Goal: Use online tool/utility: Utilize a website feature to perform a specific function

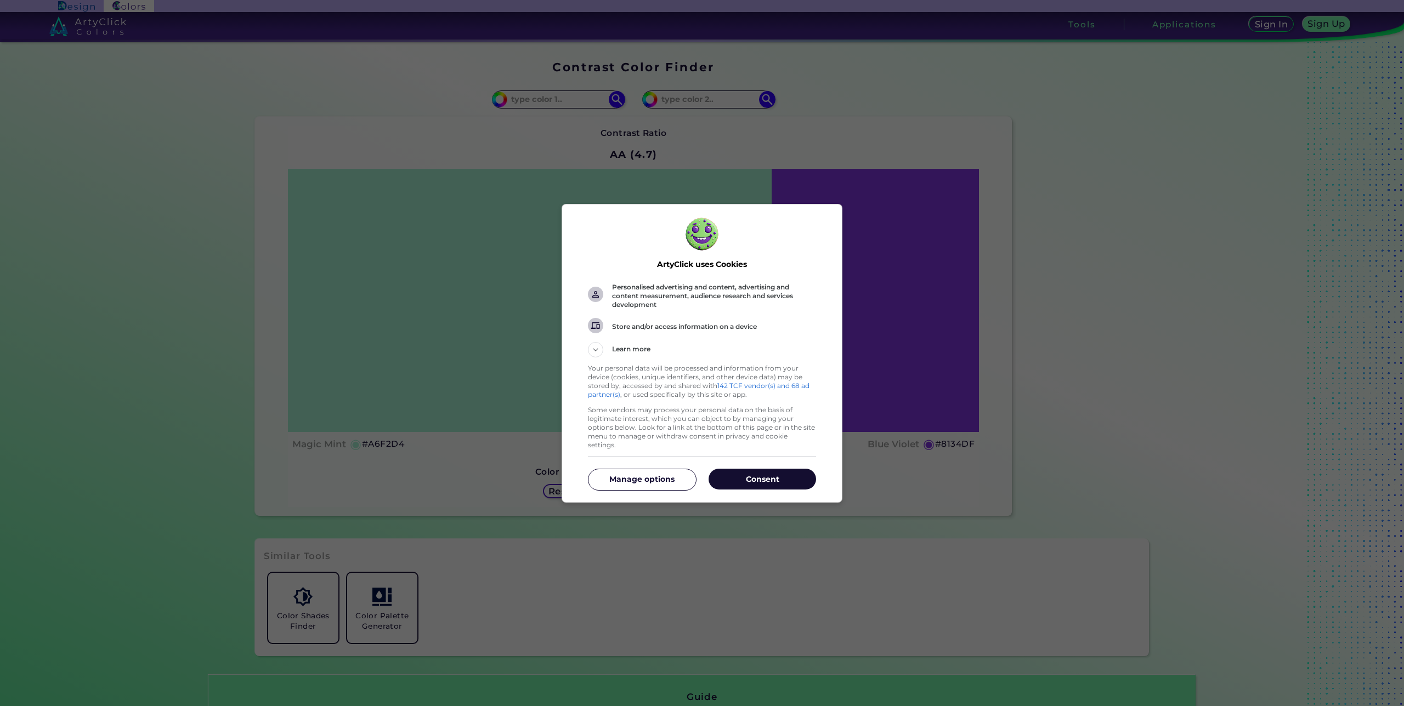
click at [770, 474] on p "Consent" at bounding box center [761, 479] width 107 height 11
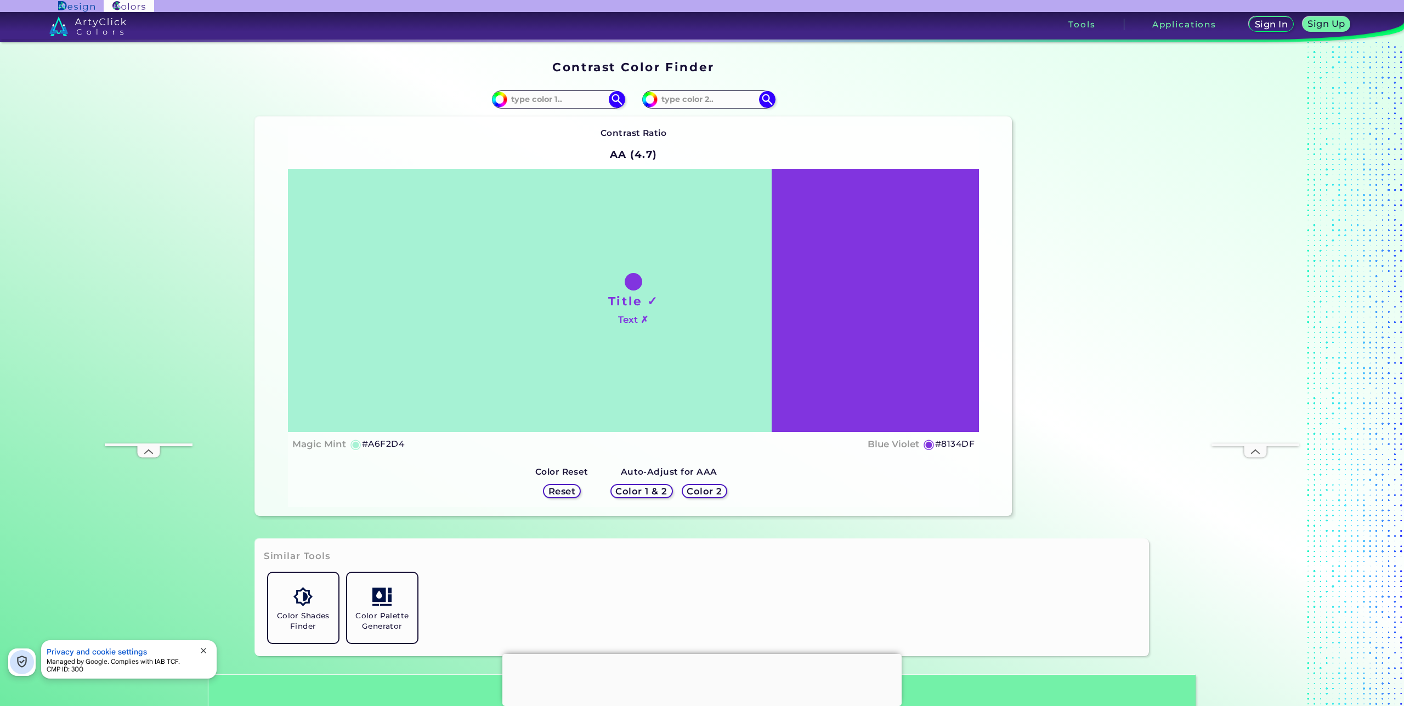
click at [354, 441] on h5 "◉" at bounding box center [356, 444] width 12 height 13
click at [375, 445] on h5 "#A6F2D4" at bounding box center [383, 444] width 42 height 14
click at [534, 100] on input at bounding box center [558, 99] width 102 height 15
paste input "#8c97da"
type input "#8c97da"
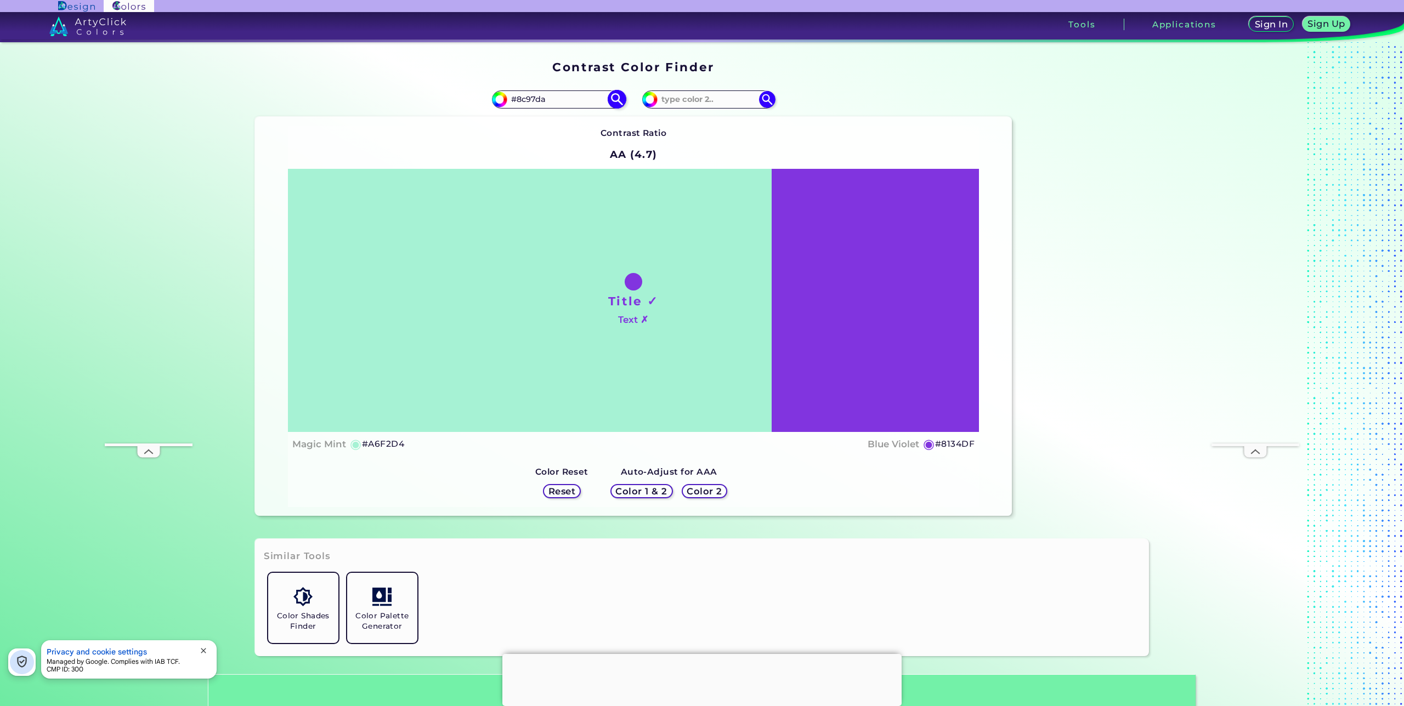
type input "#8c97da"
type input "#8C97DA"
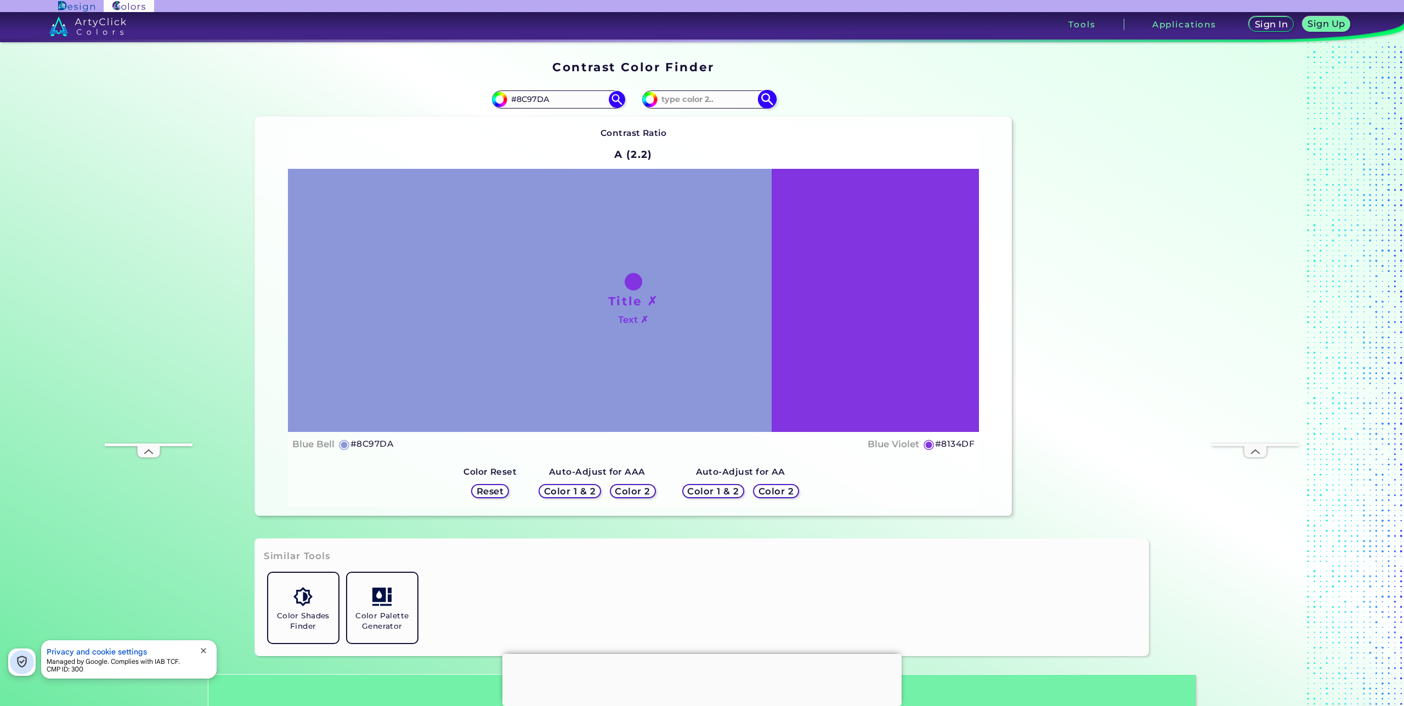
click at [690, 98] on input at bounding box center [708, 99] width 102 height 15
paste input "#dadada"
type input "#dadada"
type input "#DADADA"
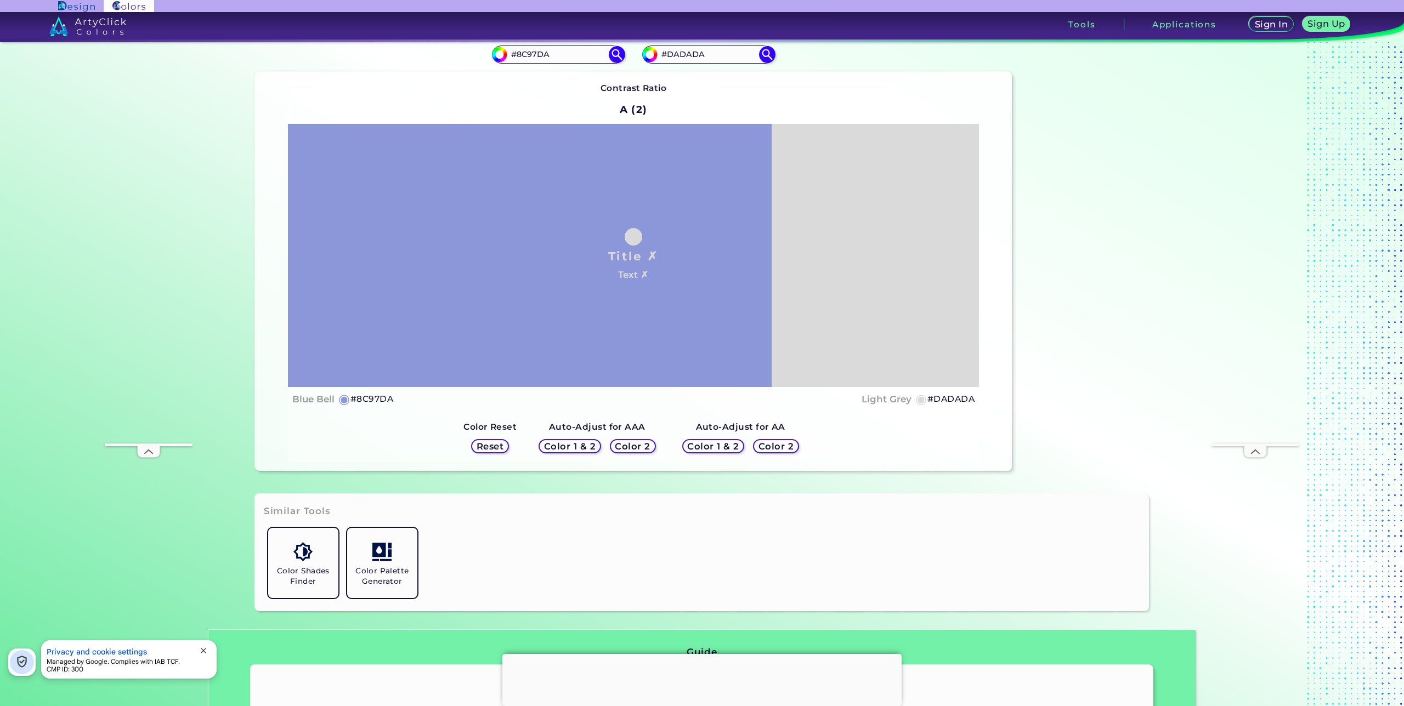
scroll to position [21, 0]
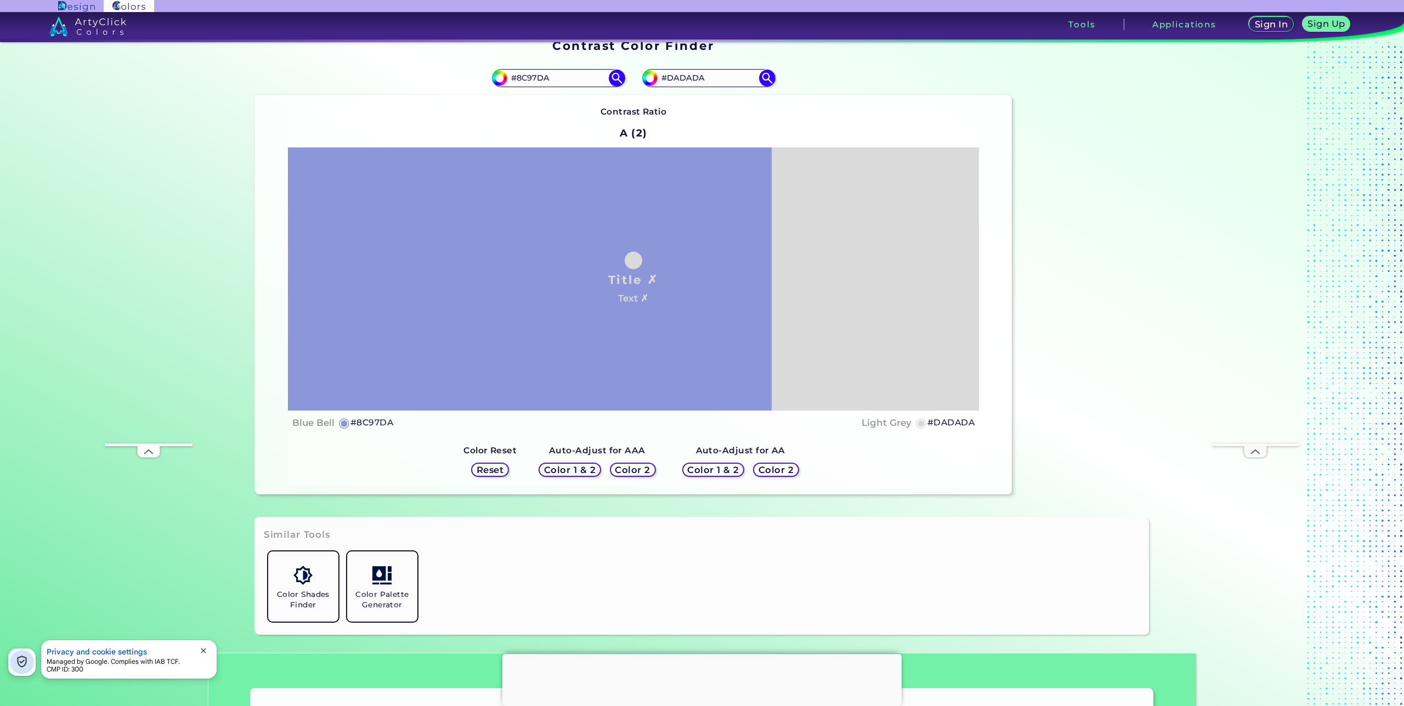
click at [771, 468] on h5 "Color 2" at bounding box center [776, 470] width 32 height 8
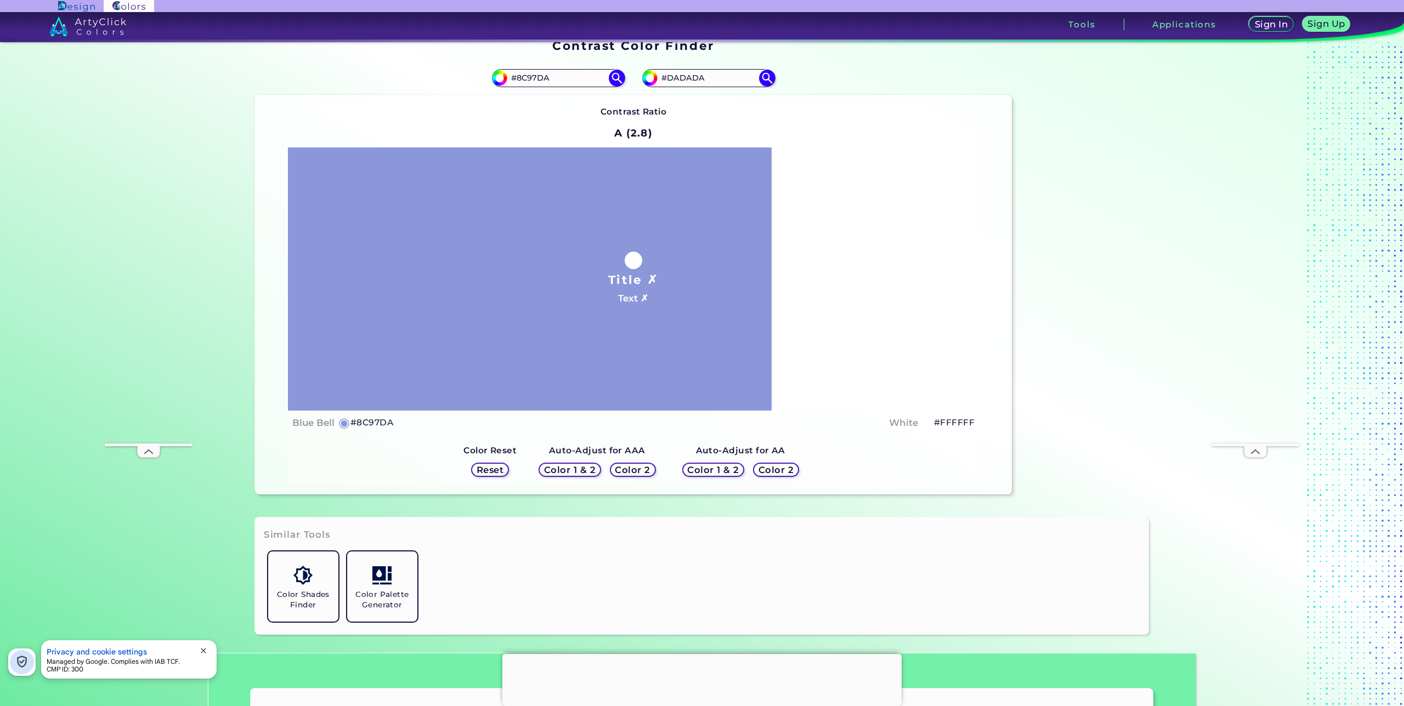
click at [771, 468] on h5 "Color 2" at bounding box center [776, 470] width 32 height 8
click at [633, 469] on h5 "Color 2" at bounding box center [633, 470] width 32 height 8
click at [632, 472] on h5 "Color 2" at bounding box center [633, 470] width 32 height 8
click at [630, 472] on h5 "Color 2" at bounding box center [633, 470] width 32 height 8
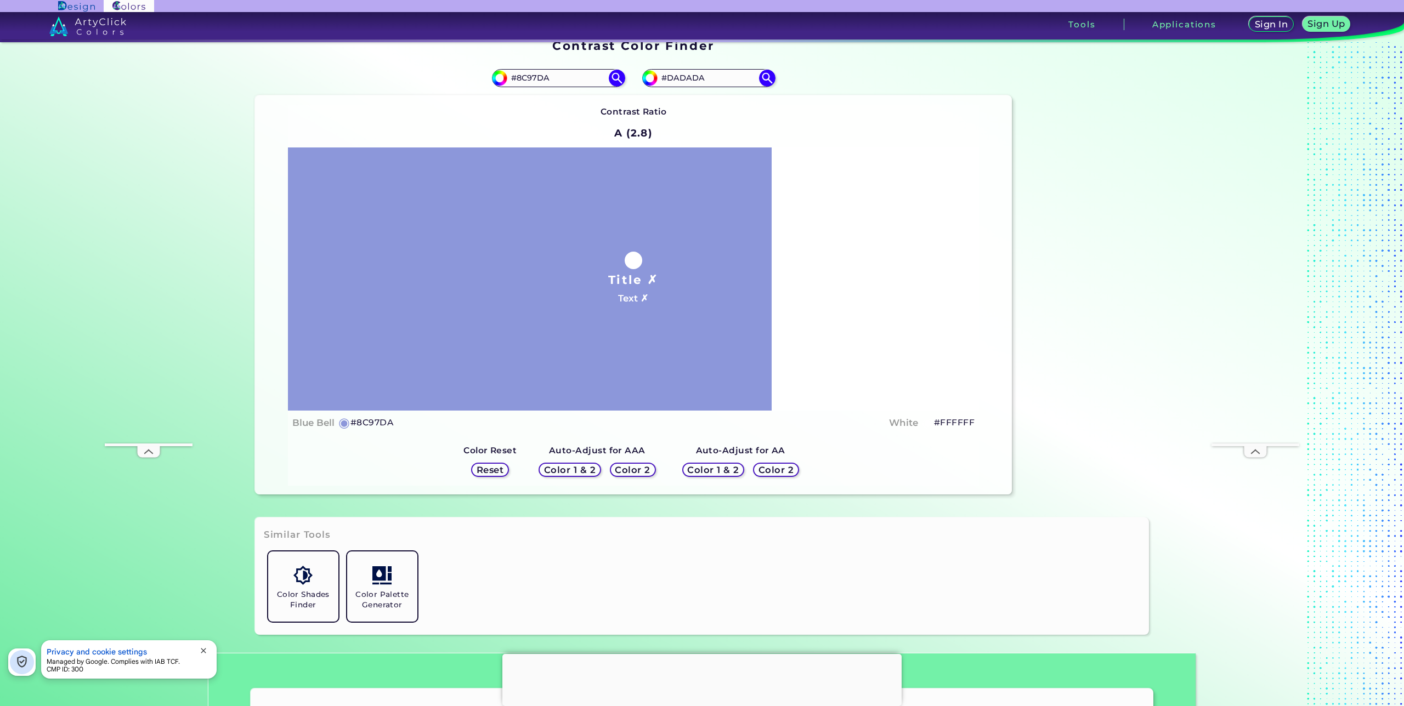
click at [791, 473] on div "Color 2" at bounding box center [775, 469] width 41 height 13
click at [631, 470] on h5 "Color 2" at bounding box center [633, 470] width 32 height 8
click at [582, 470] on h5 "Color 1 & 2" at bounding box center [570, 470] width 47 height 8
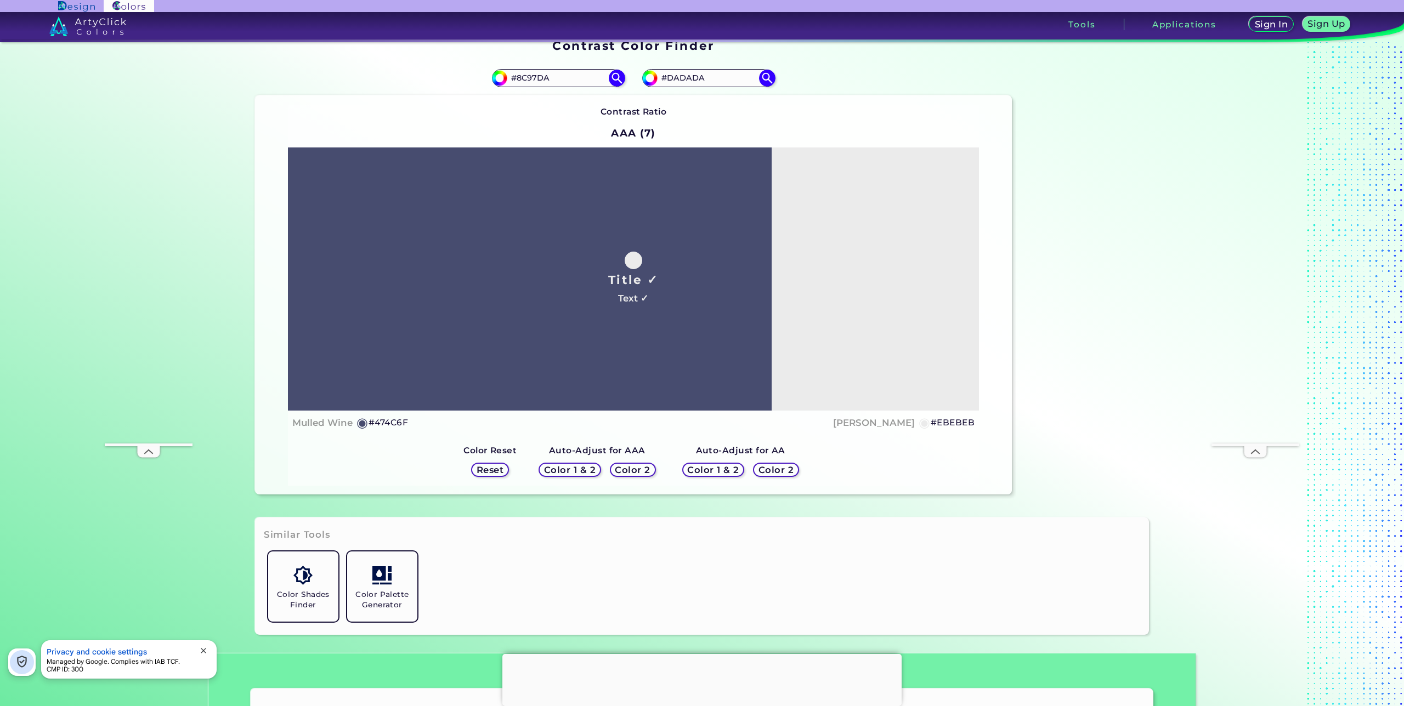
click at [489, 466] on h5 "Reset" at bounding box center [490, 470] width 25 height 8
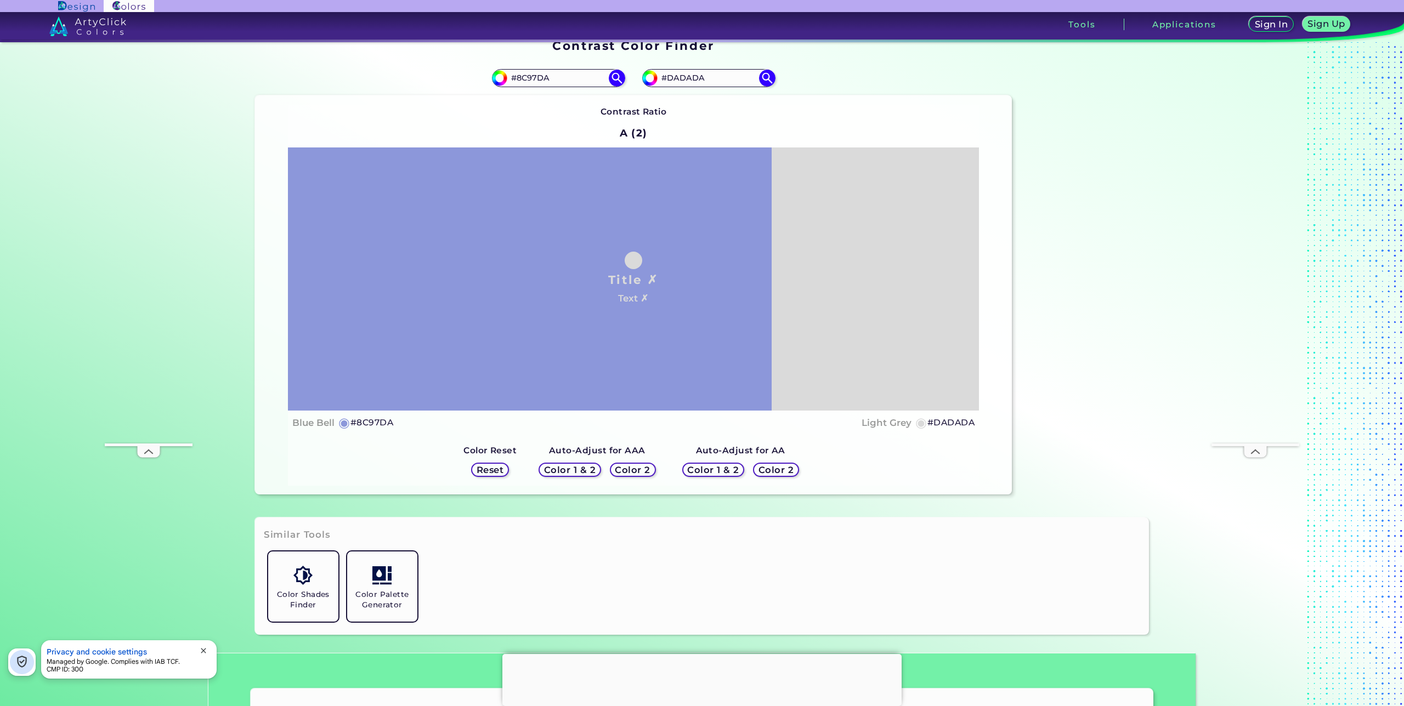
click at [641, 469] on h5 "Color 2" at bounding box center [633, 470] width 32 height 8
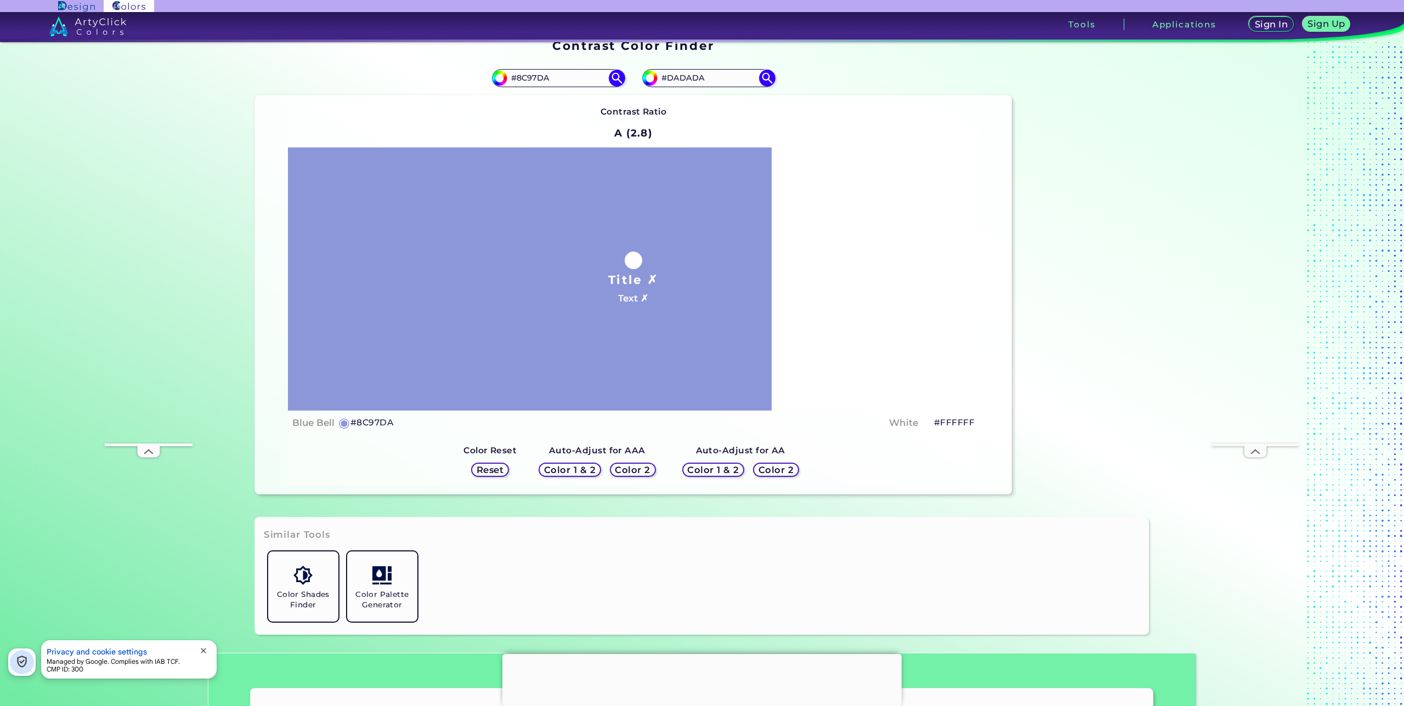
click at [574, 466] on h5 "Color 1 & 2" at bounding box center [569, 470] width 47 height 8
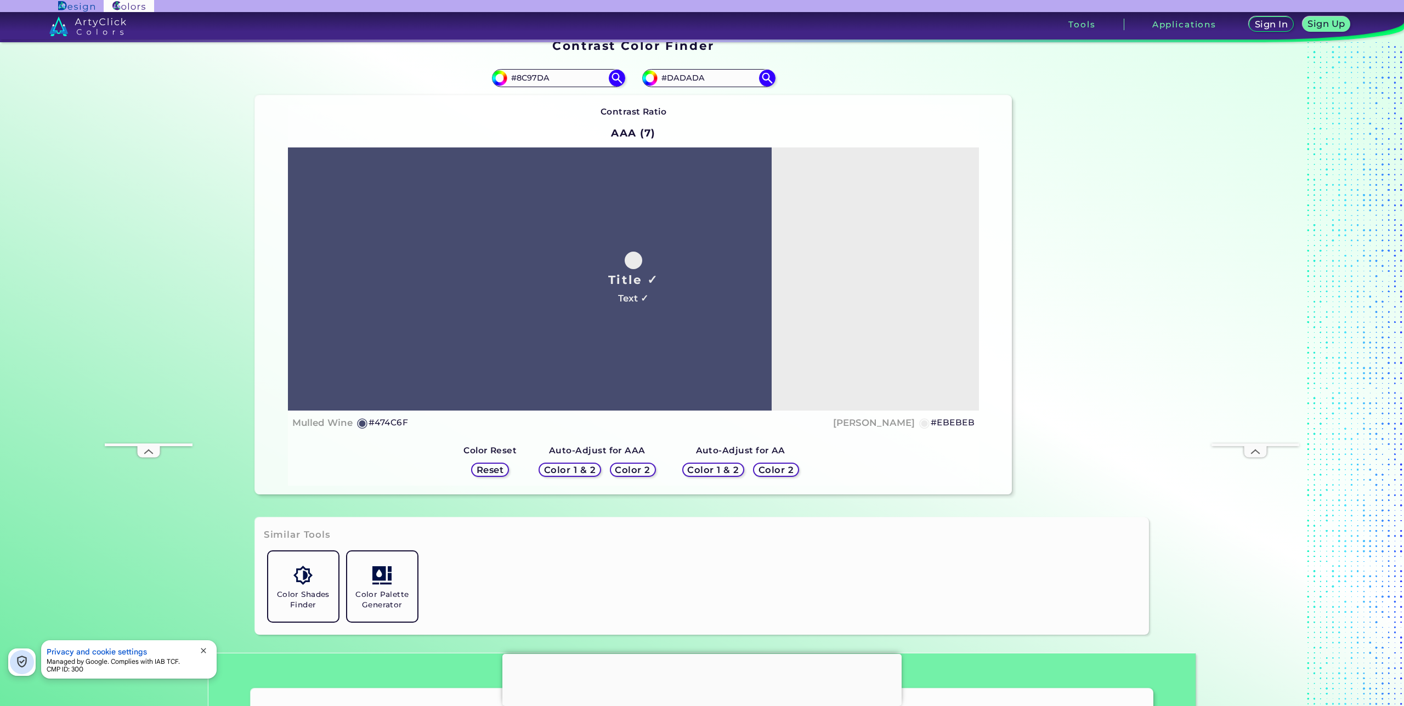
click at [384, 422] on h5 "#474C6F" at bounding box center [387, 423] width 39 height 14
click at [933, 422] on h5 "#EBEBEB" at bounding box center [953, 423] width 44 height 14
click at [492, 472] on h5 "Reset" at bounding box center [490, 470] width 25 height 8
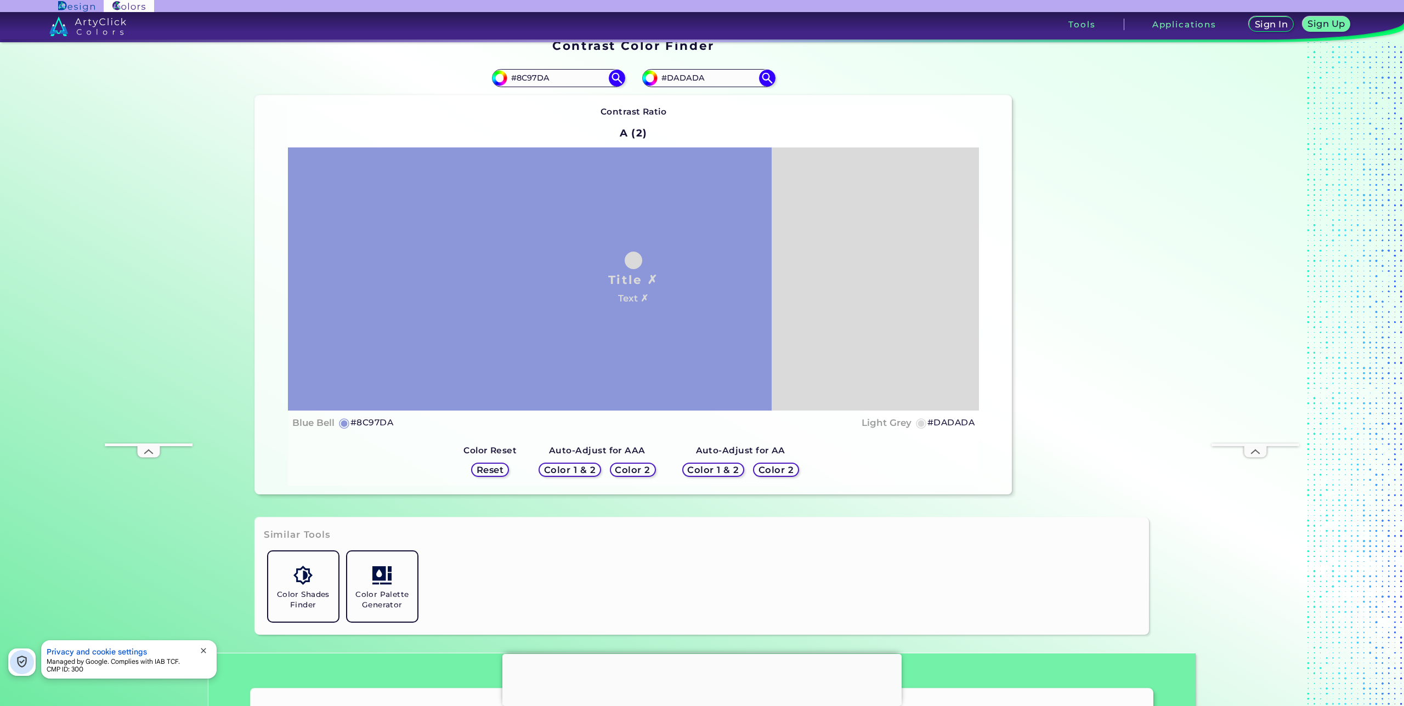
click at [719, 333] on div "Title ✗ Text ✗" at bounding box center [633, 279] width 691 height 263
click at [643, 470] on h5 "Color 2" at bounding box center [633, 470] width 32 height 8
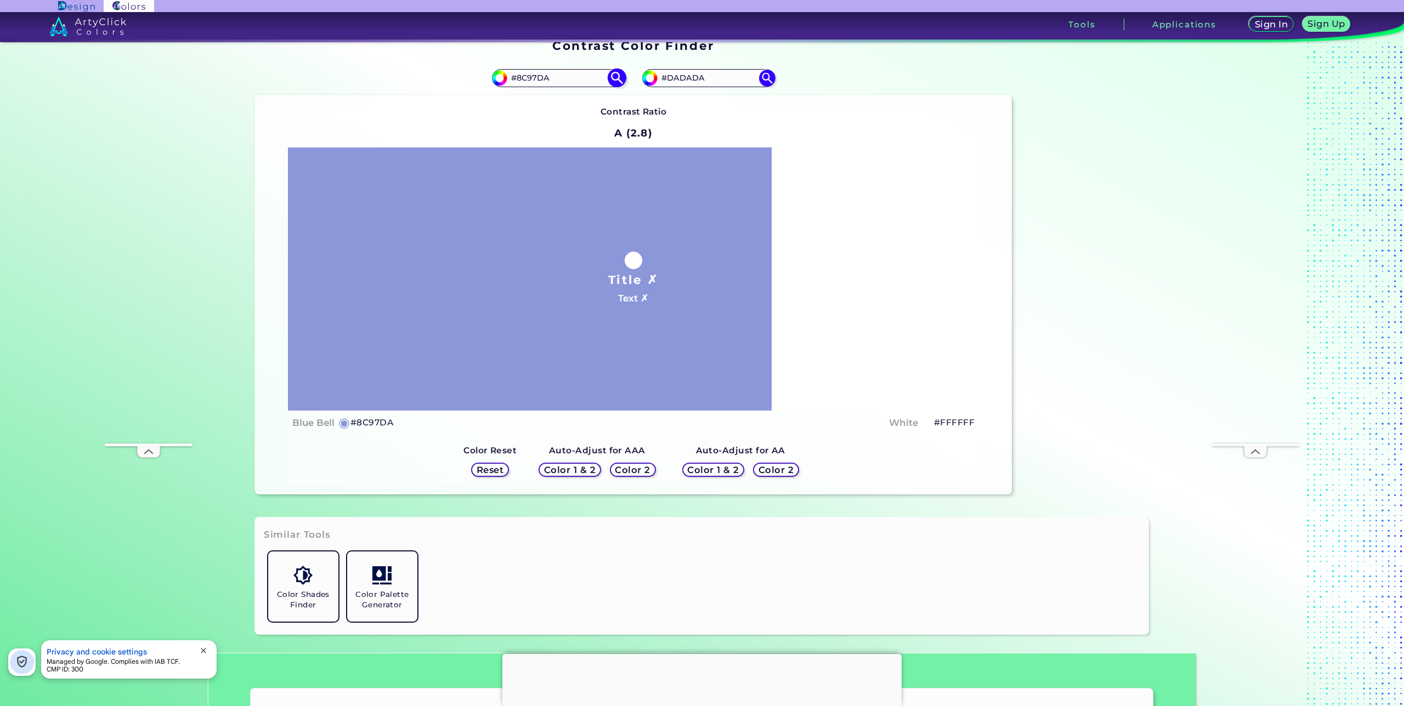
click at [495, 77] on input "#8c97da" at bounding box center [498, 77] width 14 height 14
type input "#8c96d9"
type input "#8C96D9"
type input "#8f99db"
type input "#8F99DB"
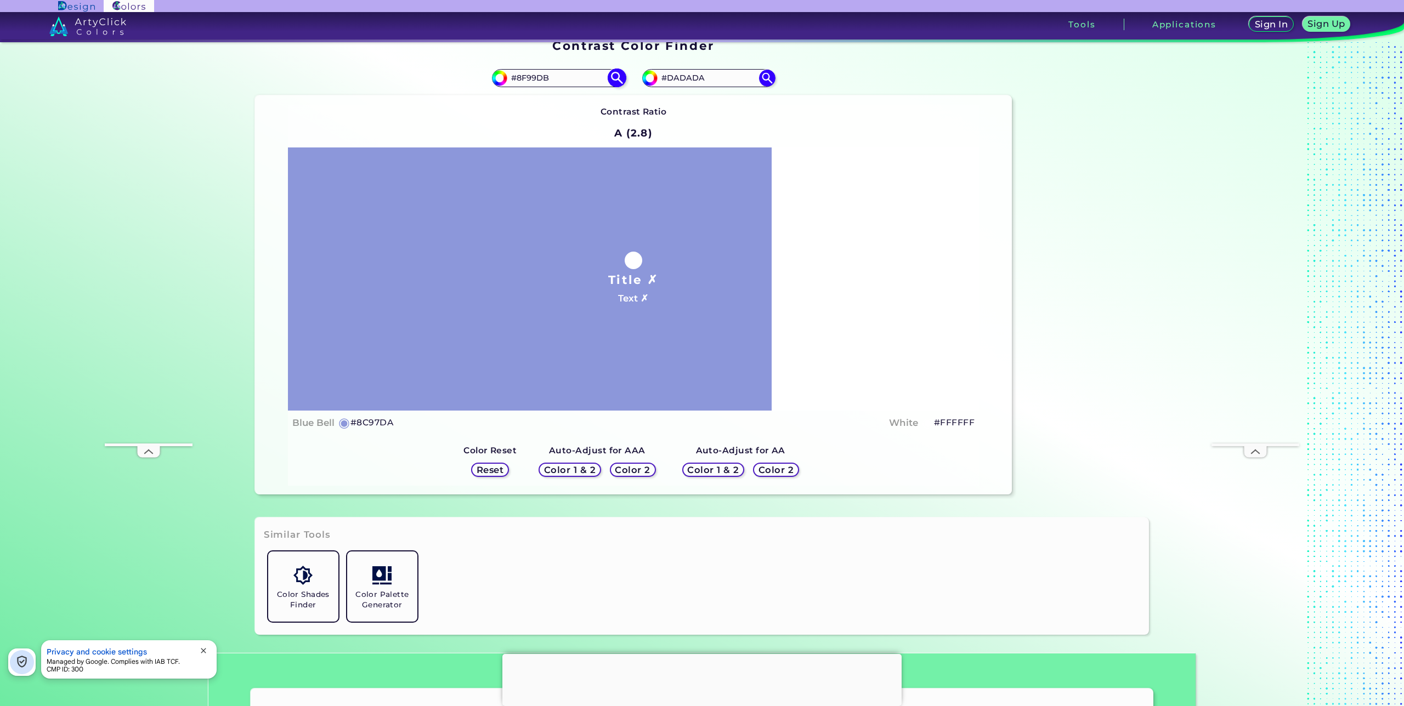
type input "#949ddb"
type input "#949DDB"
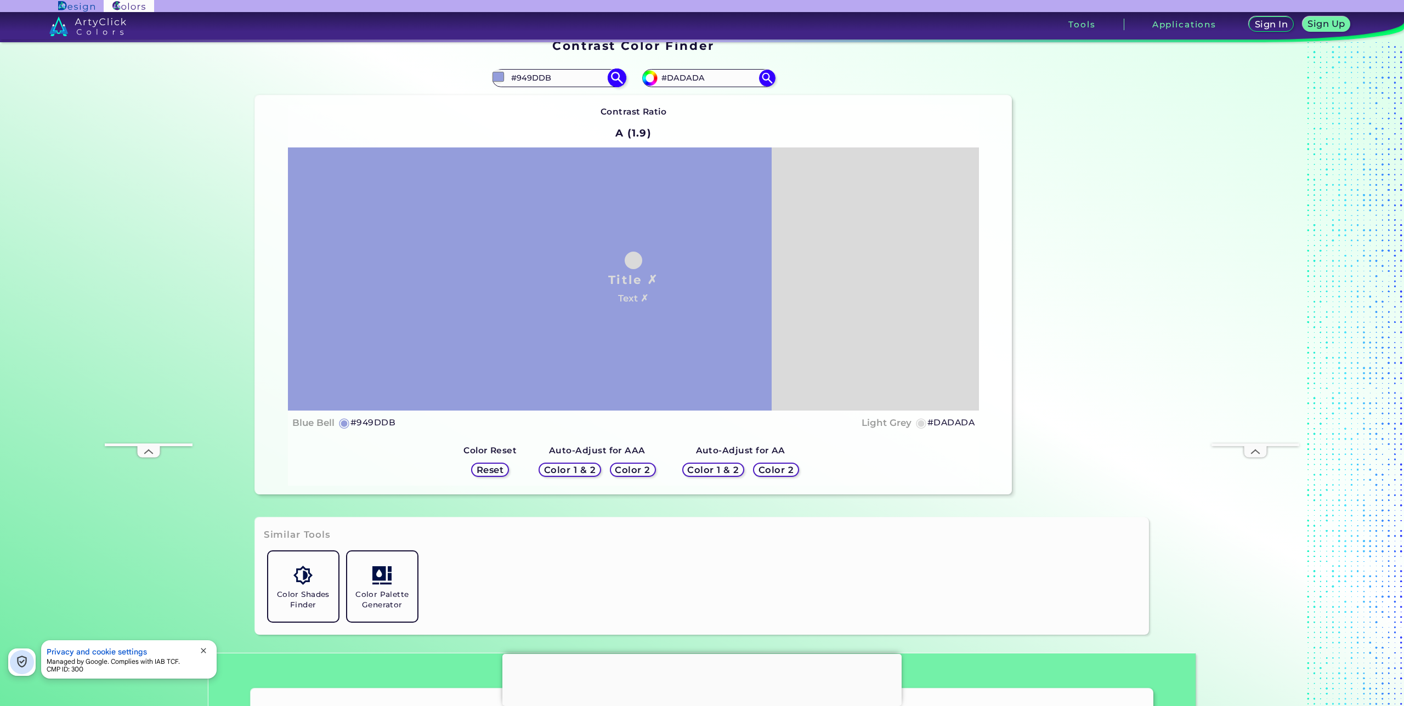
type input "#959edb"
type input "#959EDB"
type input "#98a1dd"
type input "#98A1DD"
type input "#9ca4de"
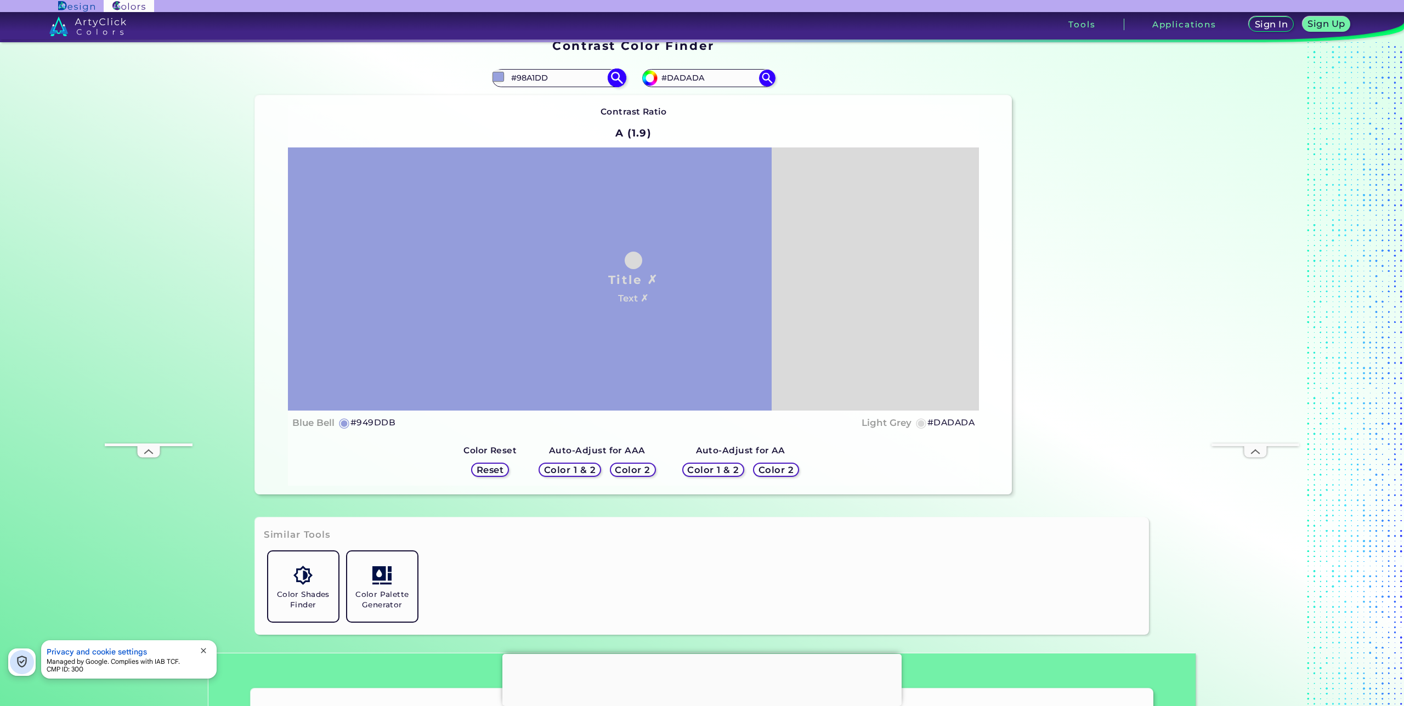
type input "#9CA4DE"
type input "#9ca5dd"
type input "#9CA5DD"
type input "#9fa7e0"
type input "#9FA7E0"
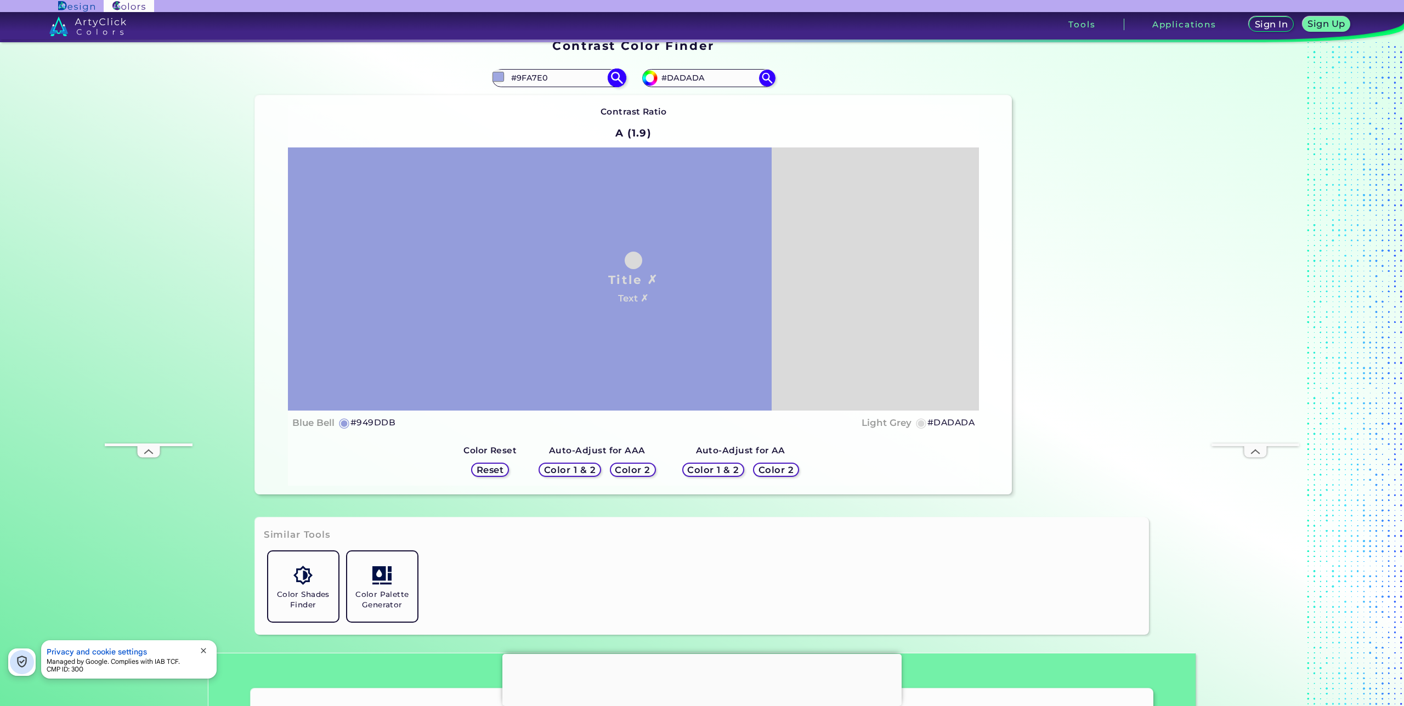
type input "#9fa8df"
type input "#9FA8DF"
type input "#a0a8de"
type input "#A0A8DE"
type input "#a3abe1"
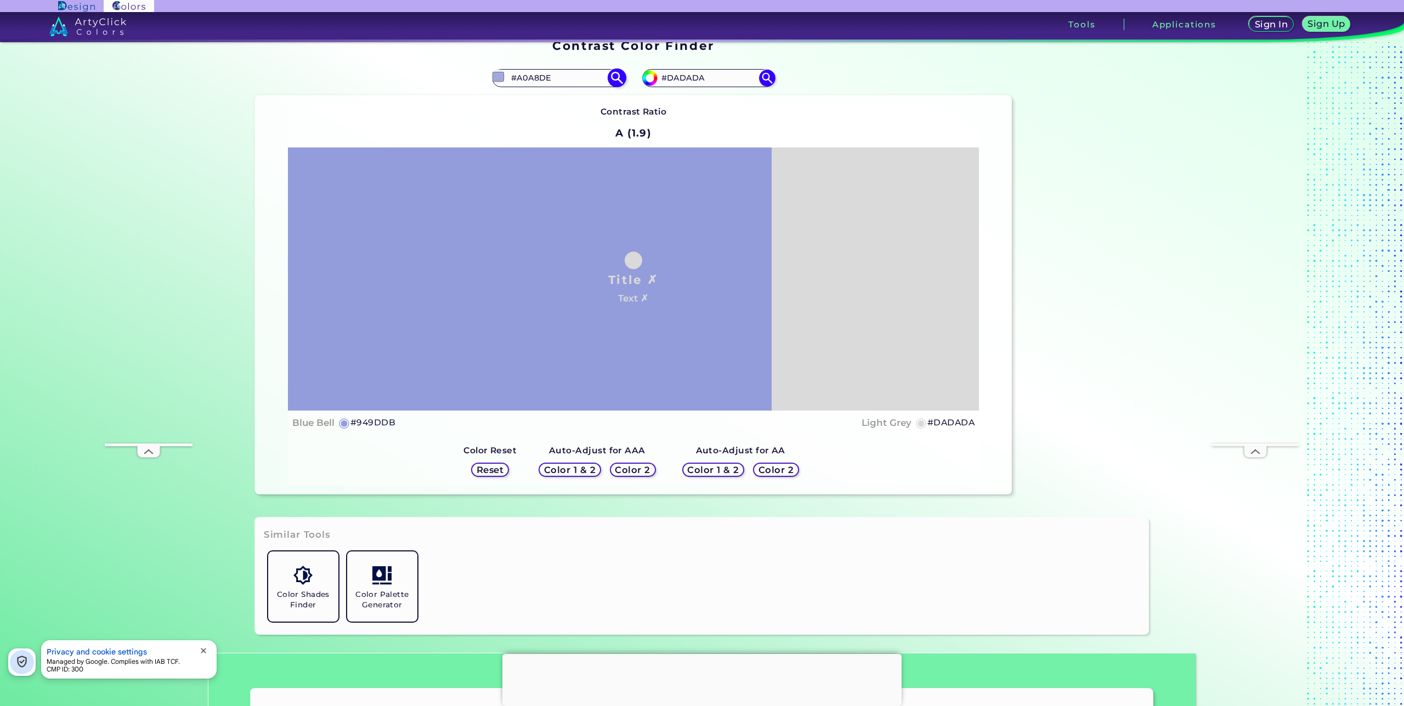
type input "#A3ABE1"
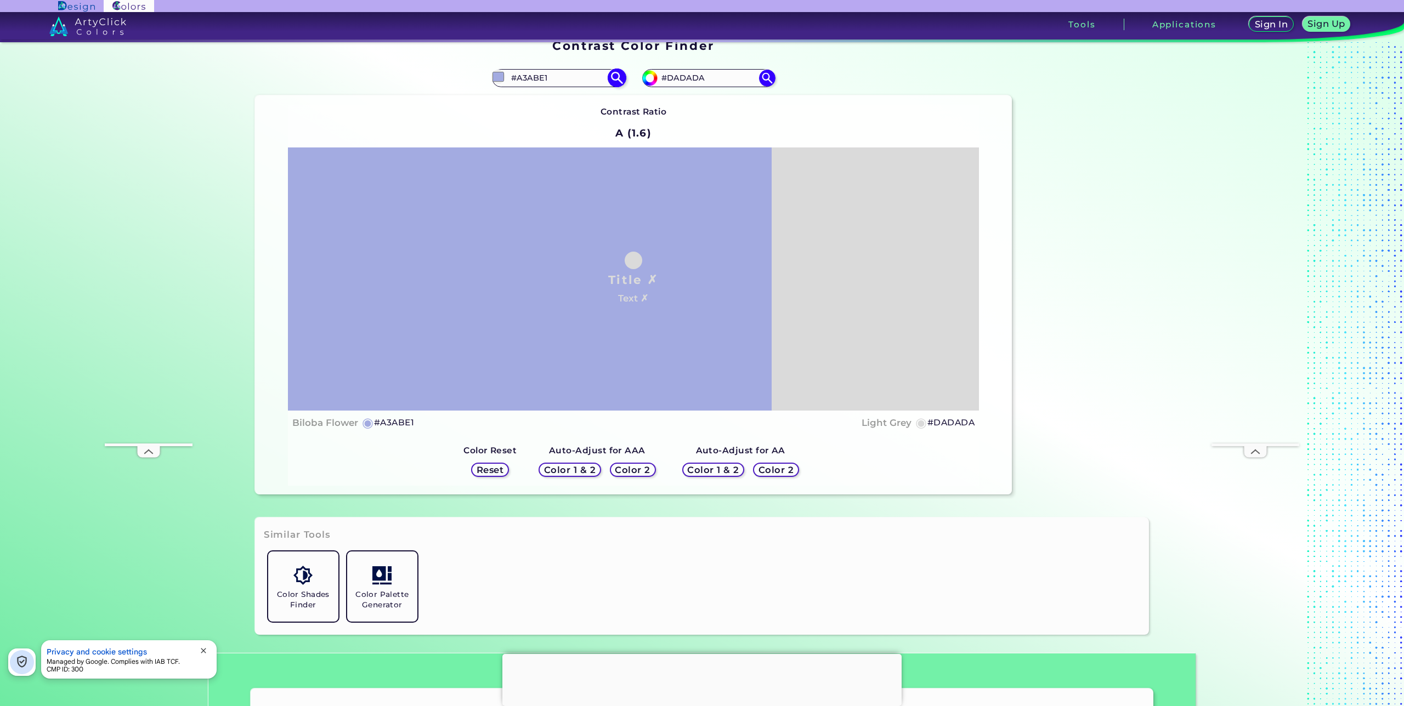
type input "#a3abe0"
type input "#A3ABE0"
type input "#a7afe2"
type input "#A7AFE2"
type input "#a8afe1"
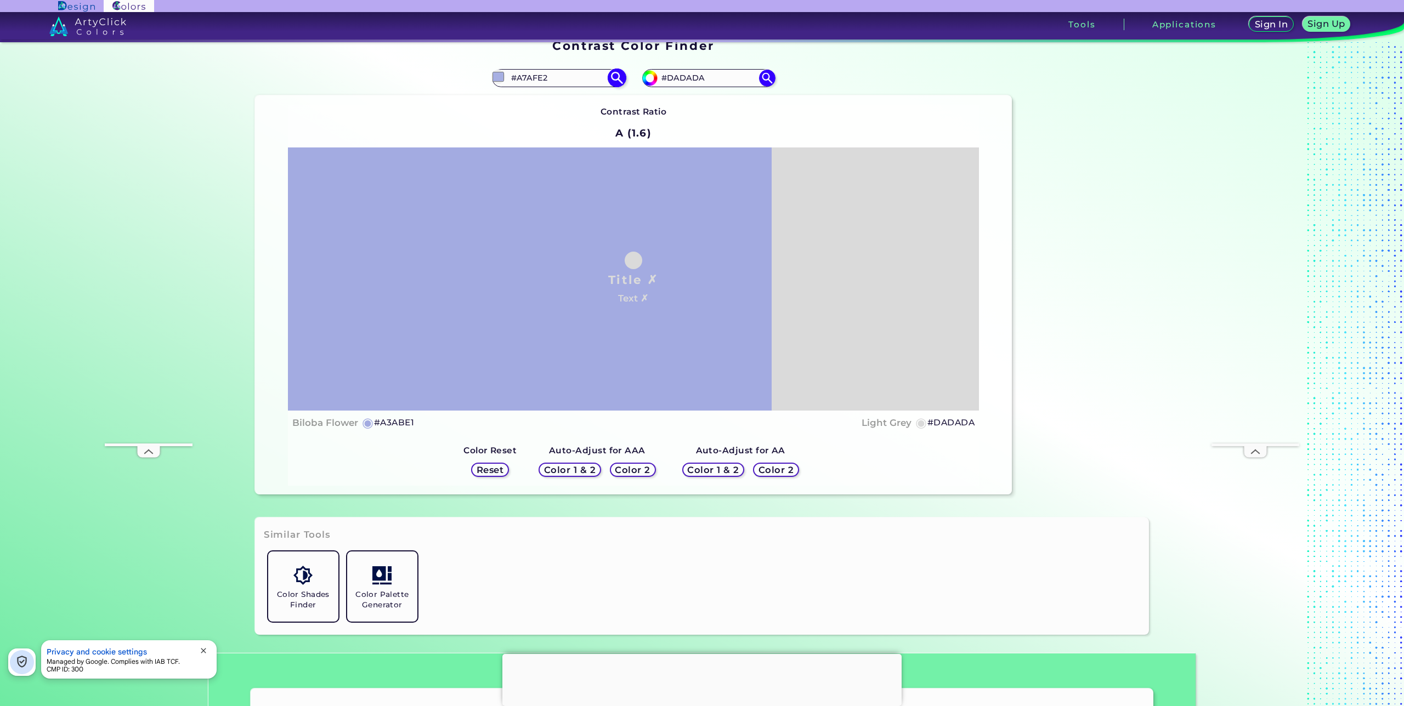
type input "#A8AFE1"
type input "#a8b0e1"
type input "#A8B0E1"
click at [625, 468] on h5 "Color 2" at bounding box center [632, 470] width 32 height 8
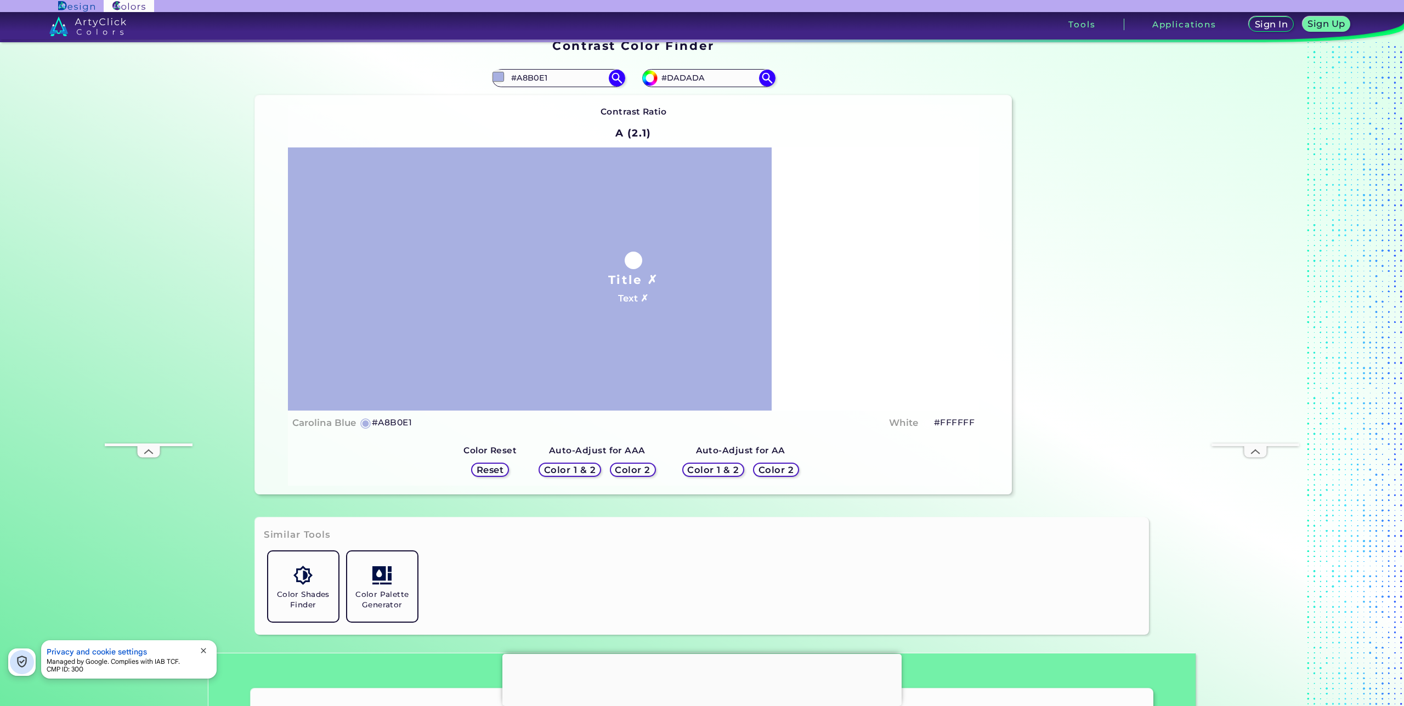
click at [628, 468] on h5 "Color 2" at bounding box center [633, 470] width 32 height 8
click at [380, 423] on h5 "#A8B0E1" at bounding box center [392, 423] width 40 height 14
click at [622, 73] on img at bounding box center [616, 78] width 19 height 19
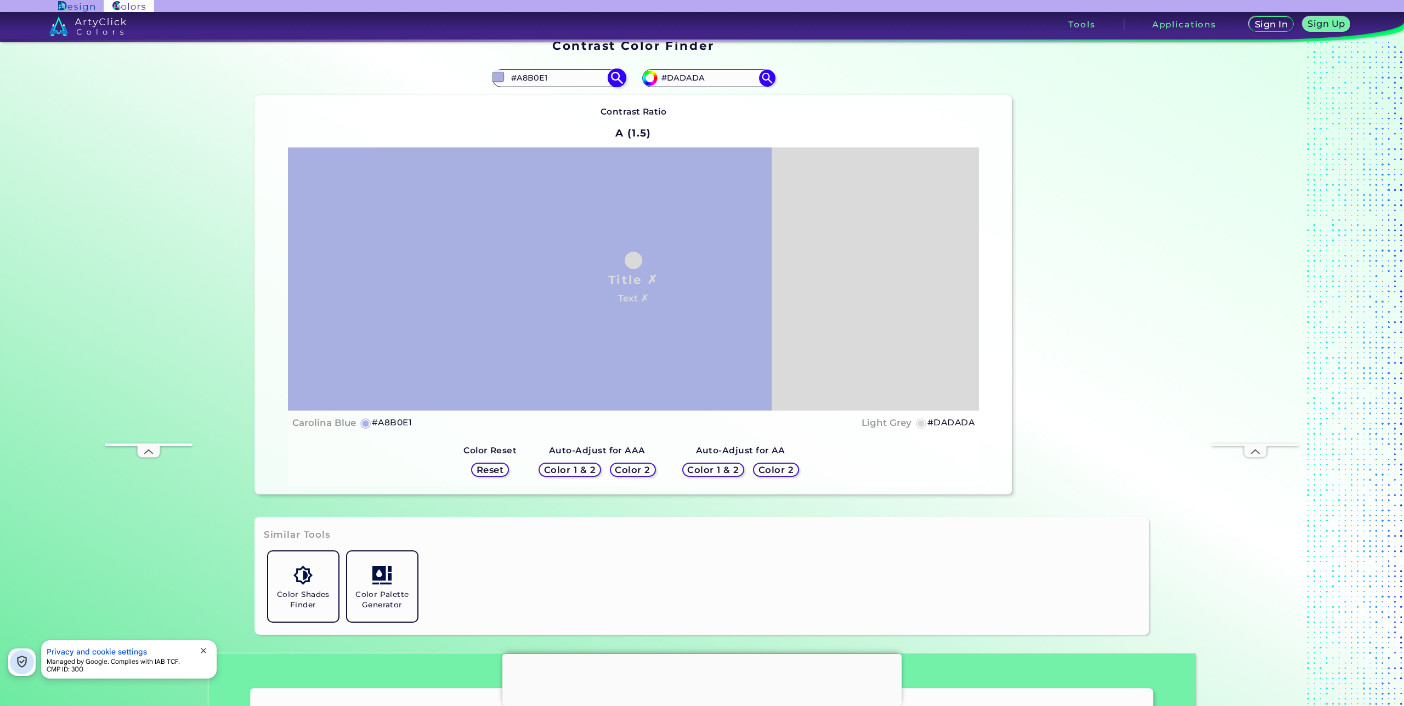
click at [493, 79] on input "#a8b0e1" at bounding box center [498, 77] width 14 height 14
type input "#bdc2e5"
type input "#BDC2E5"
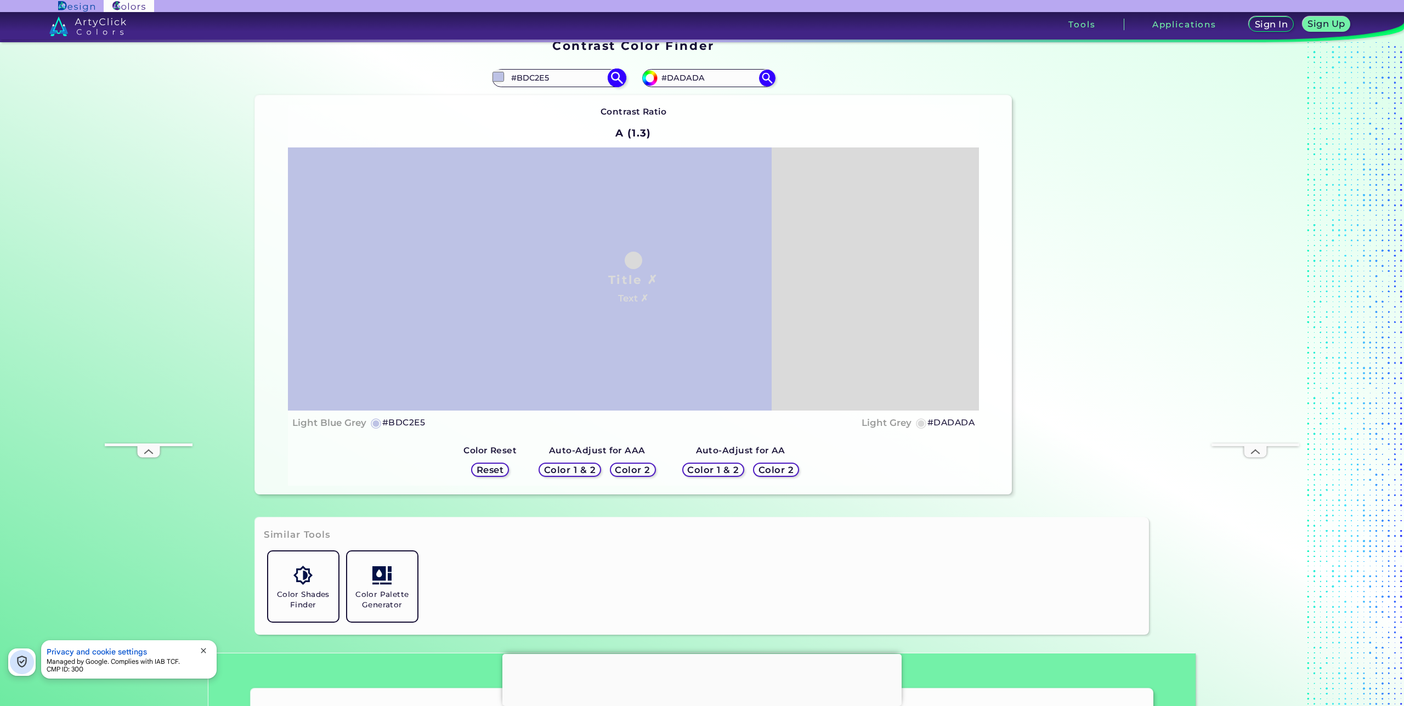
type input "#bdc3e5"
type input "#BDC3E5"
type input "#c1c6e7"
type input "#C1C6E7"
type input "#bdc2e5"
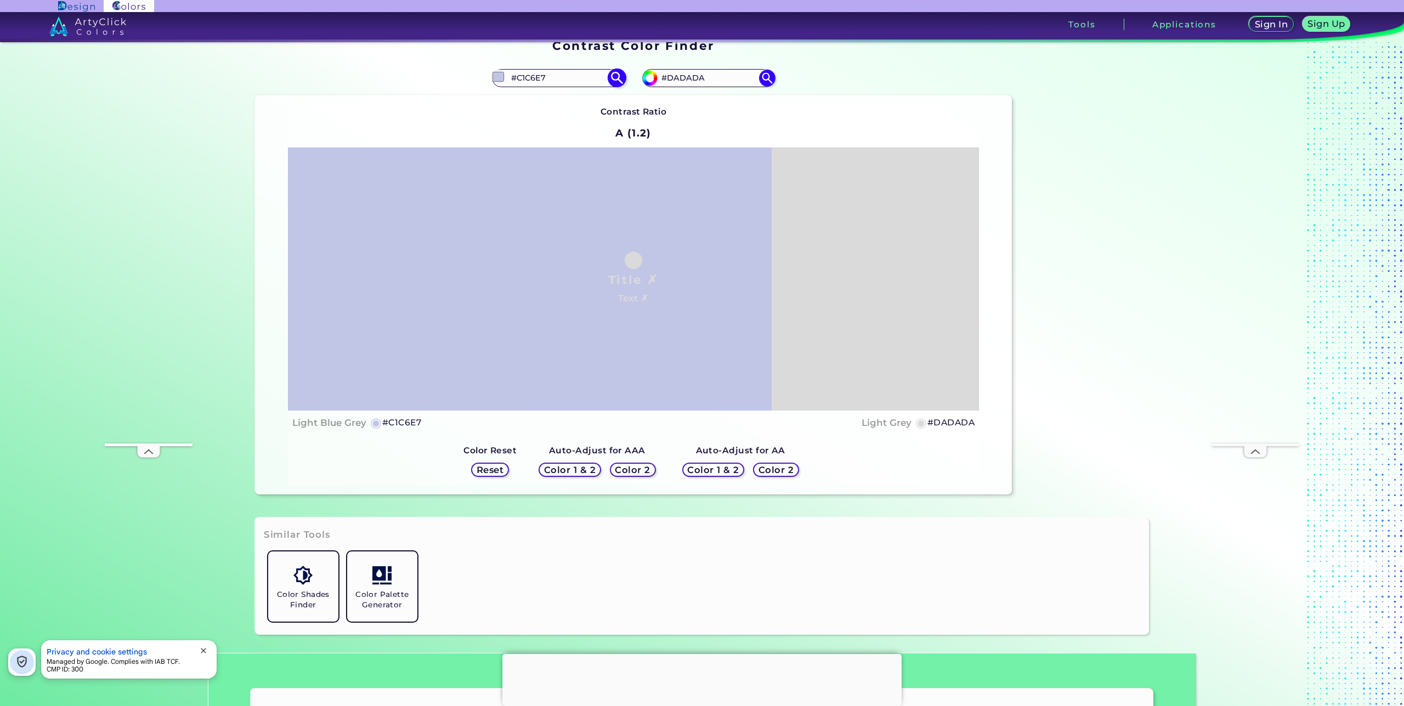
type input "#BDC2E5"
type input "#bcc2e6"
type input "#BCC2E6"
type input "#bdc2e5"
type input "#BDC2E5"
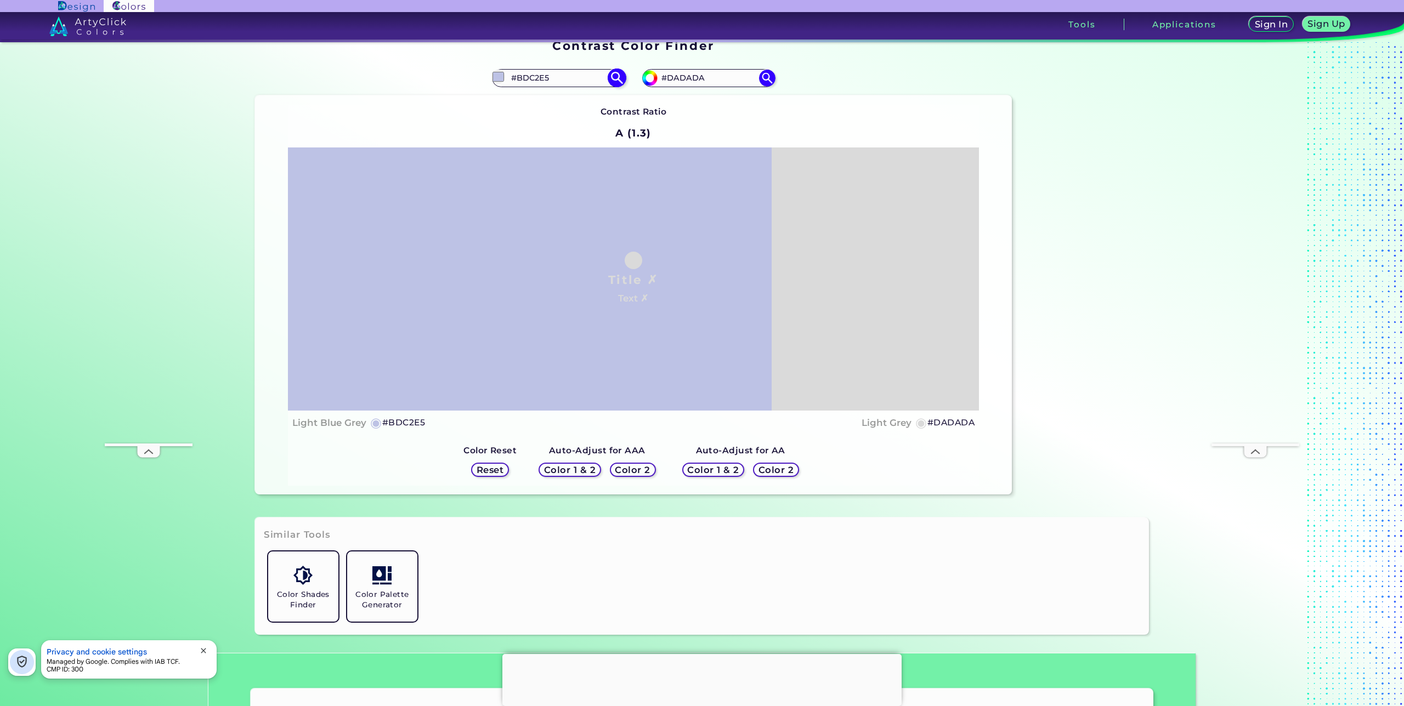
type input "#c1c6e7"
type input "#C1C6E7"
type input "#bfc5e8"
type input "#BFC5E8"
type input "#bfc5e8"
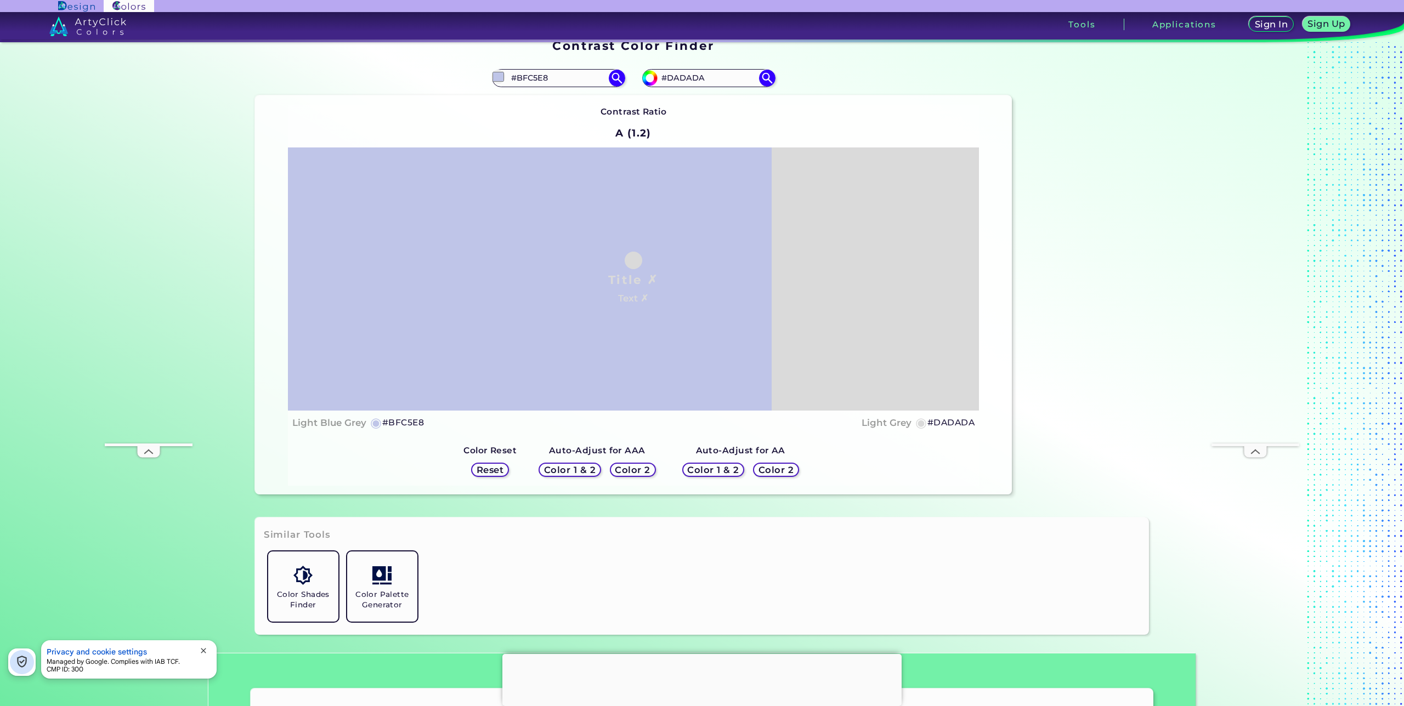
click at [483, 422] on div "Light Blue Grey ◉ #BFC5E8 Light Grey ◉ #DADADA" at bounding box center [633, 423] width 682 height 16
click at [631, 463] on div "Color 2" at bounding box center [633, 469] width 42 height 13
click at [633, 469] on h5 "Color 2" at bounding box center [633, 470] width 32 height 8
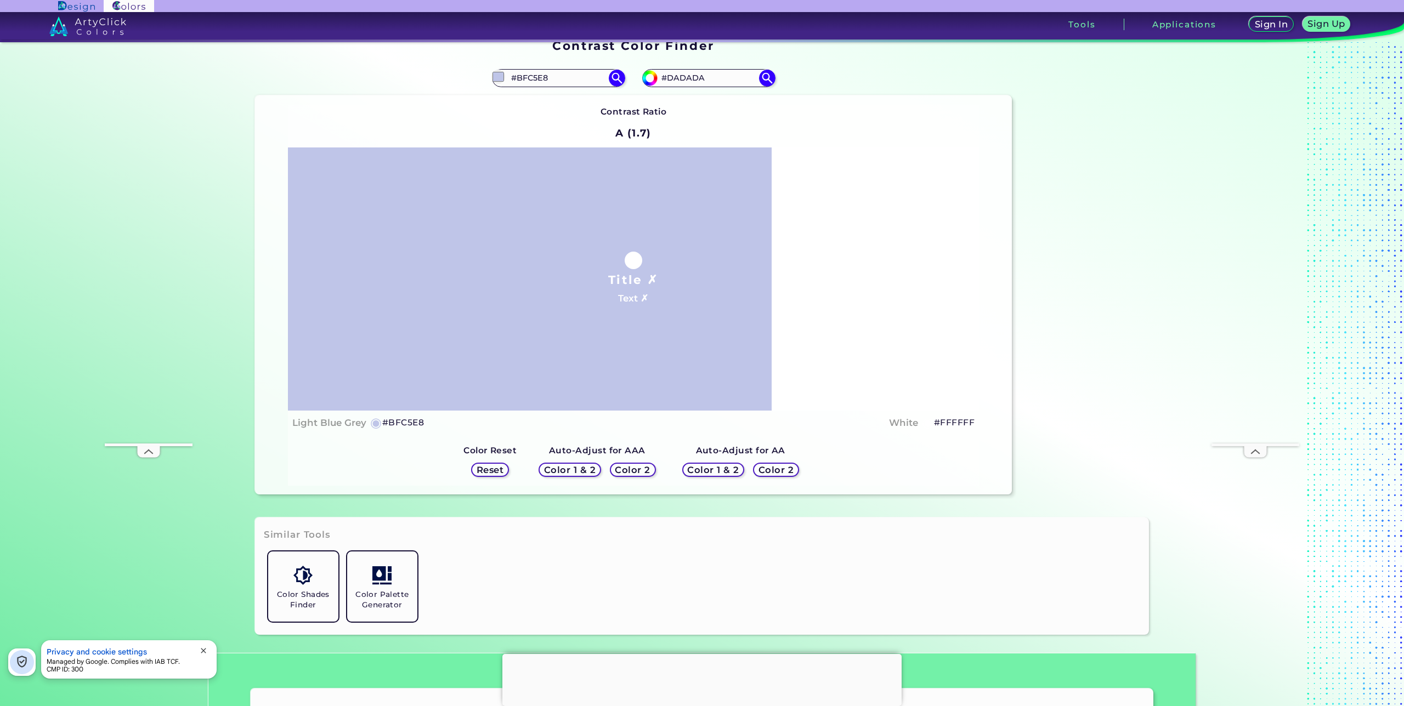
click at [630, 469] on h5 "Color 2" at bounding box center [633, 470] width 32 height 8
click at [955, 420] on h5 "#FFFFFF" at bounding box center [954, 423] width 41 height 14
copy h5 "#"
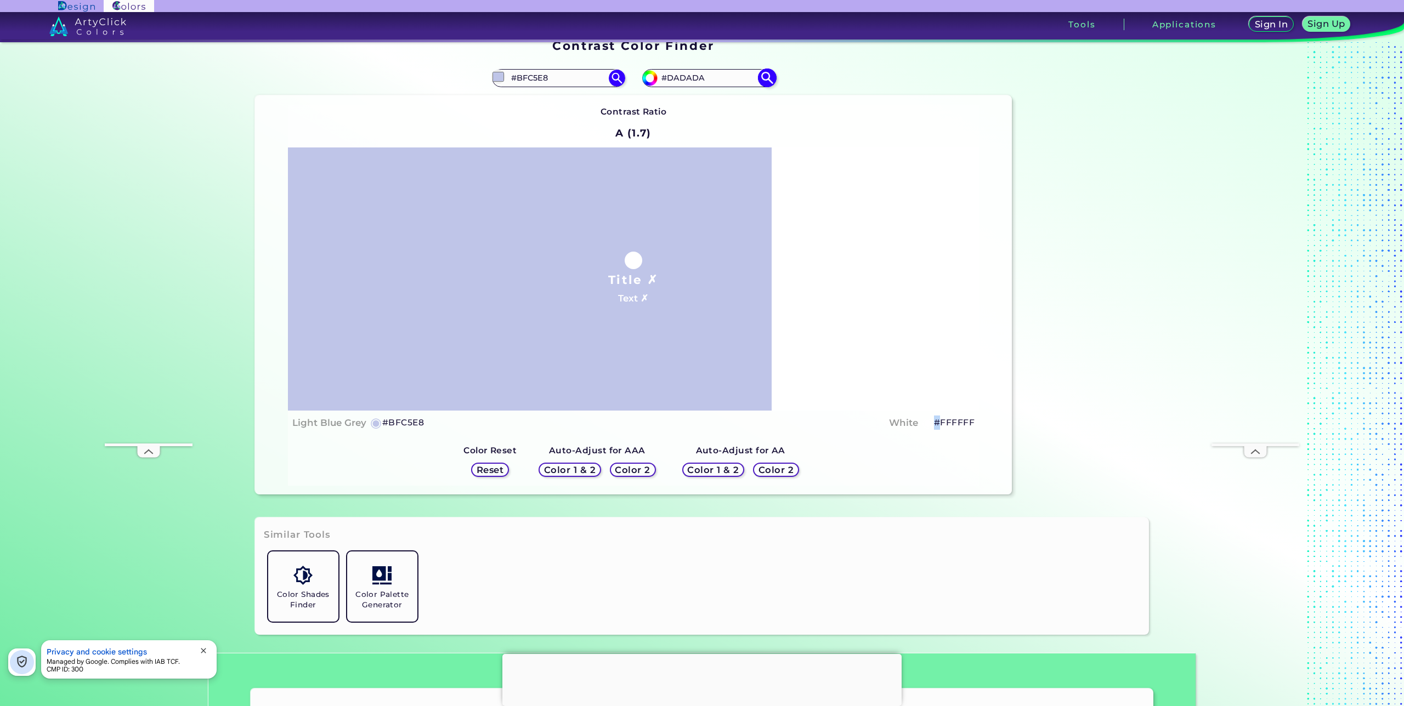
click at [713, 80] on input "#DADADA" at bounding box center [708, 78] width 102 height 15
drag, startPoint x: 713, startPoint y: 77, endPoint x: 666, endPoint y: 78, distance: 47.2
click at [666, 78] on input "#DADADA" at bounding box center [708, 78] width 102 height 15
type input "#111111"
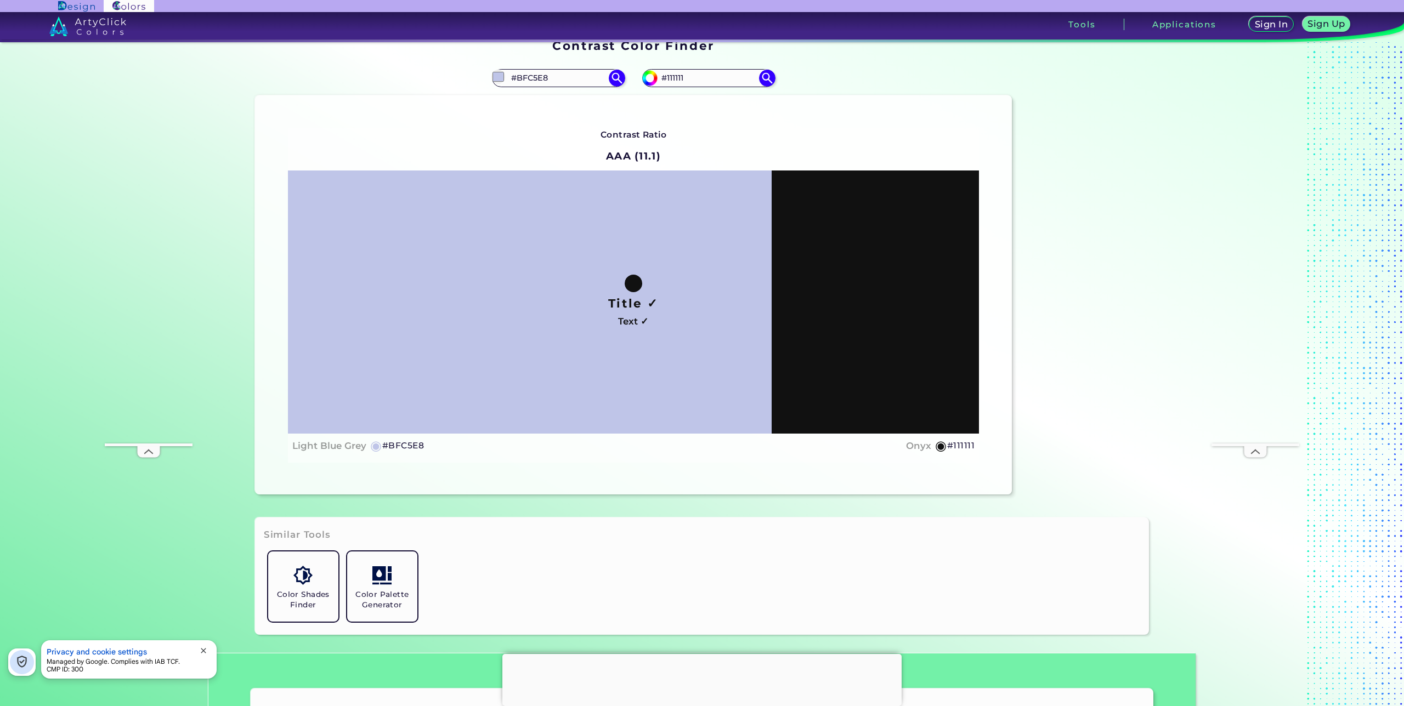
click at [597, 460] on div "Contrast Ratio AAA (11.1) Title ✓ Text ✓ Light Blue Grey ◉ #BFC5E8" at bounding box center [633, 295] width 691 height 334
click at [404, 445] on h5 "#BFC5E8" at bounding box center [403, 446] width 42 height 14
